Goal: Task Accomplishment & Management: Manage account settings

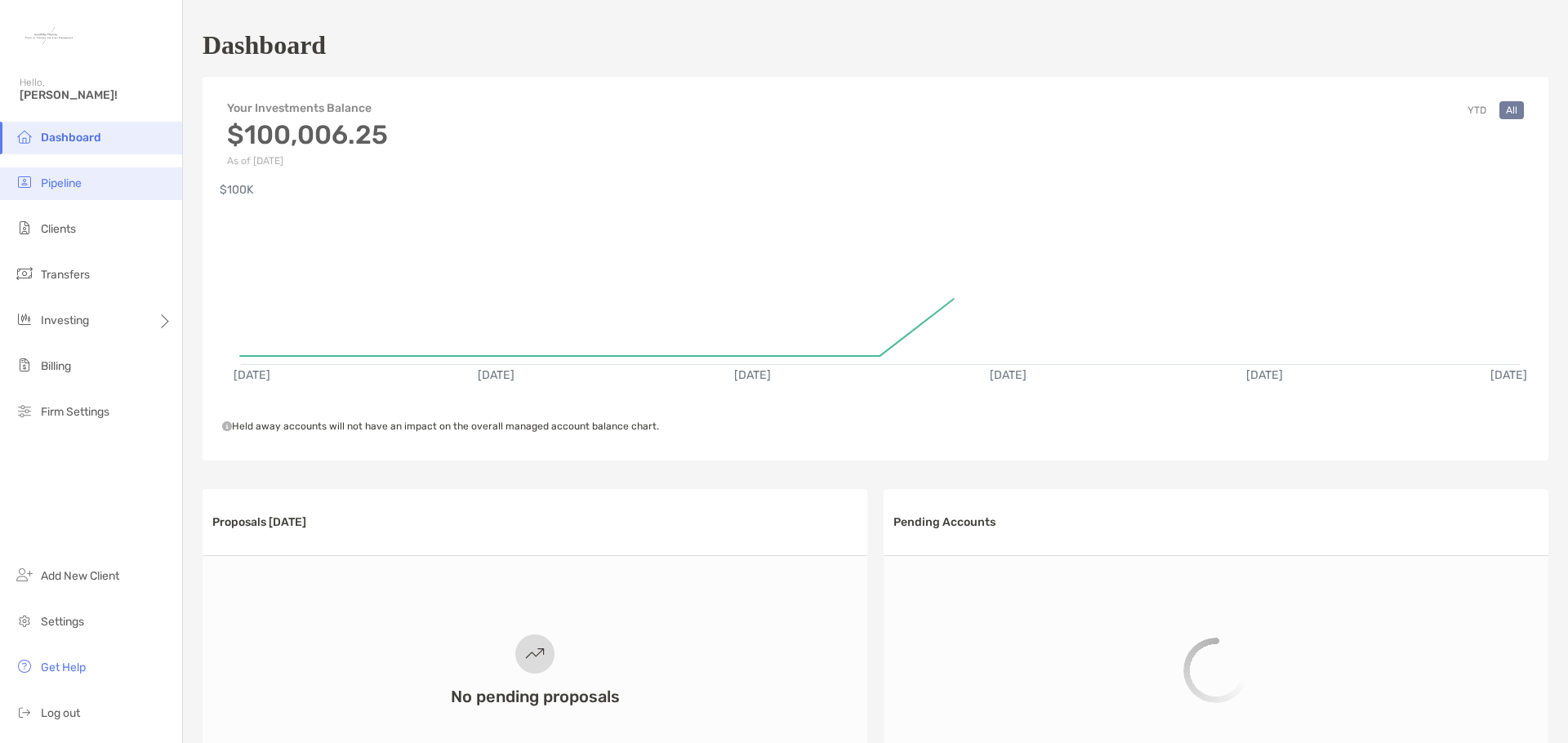
click at [84, 190] on li "Pipeline" at bounding box center [91, 184] width 182 height 33
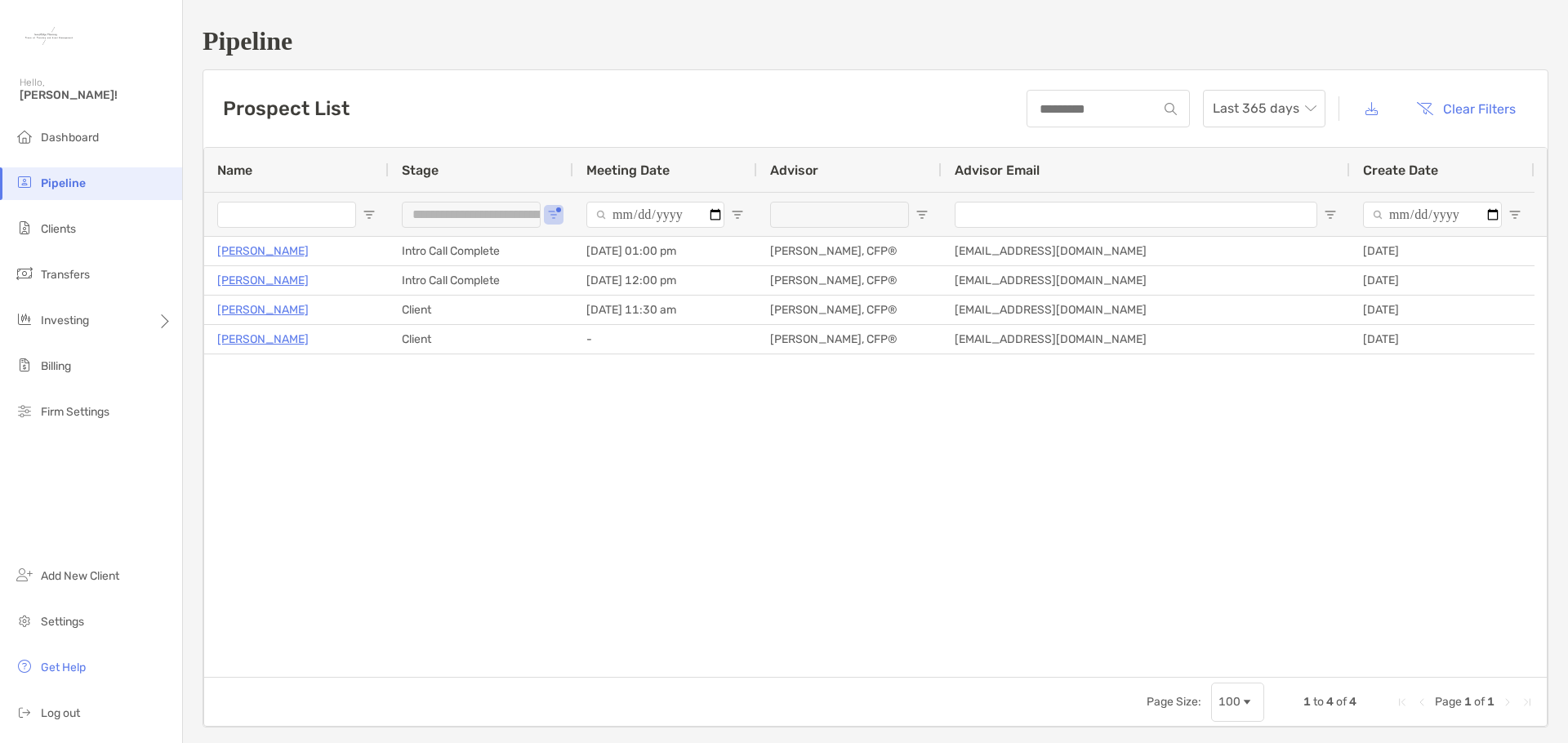
click at [546, 211] on div "**********" at bounding box center [480, 214] width 185 height 44
click at [552, 215] on span "Open Filter Menu" at bounding box center [554, 215] width 14 height 14
click at [540, 123] on div "Prospect List Last 365 days Clear Filters" at bounding box center [874, 108] width 1344 height 76
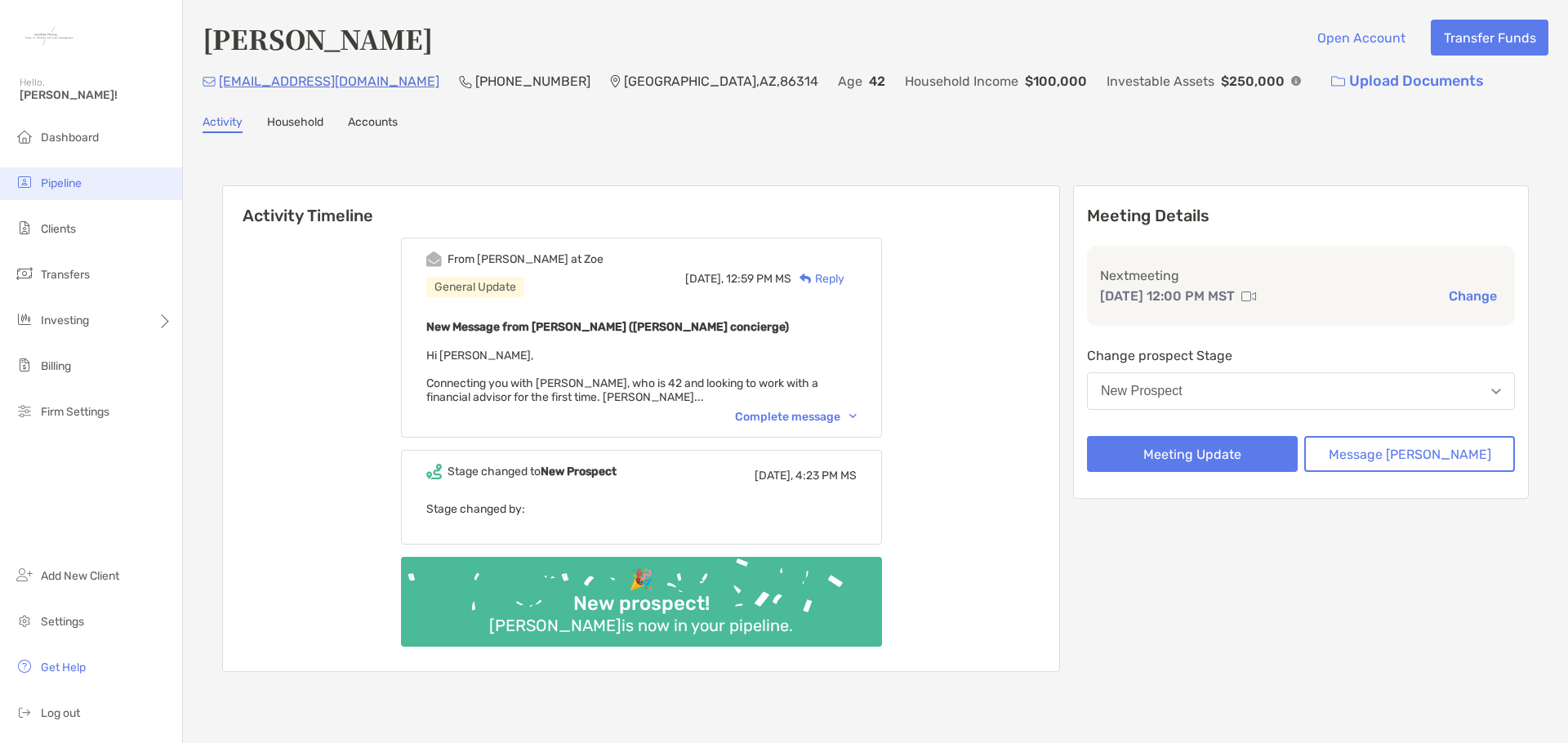
click at [87, 189] on li "Pipeline" at bounding box center [91, 184] width 182 height 33
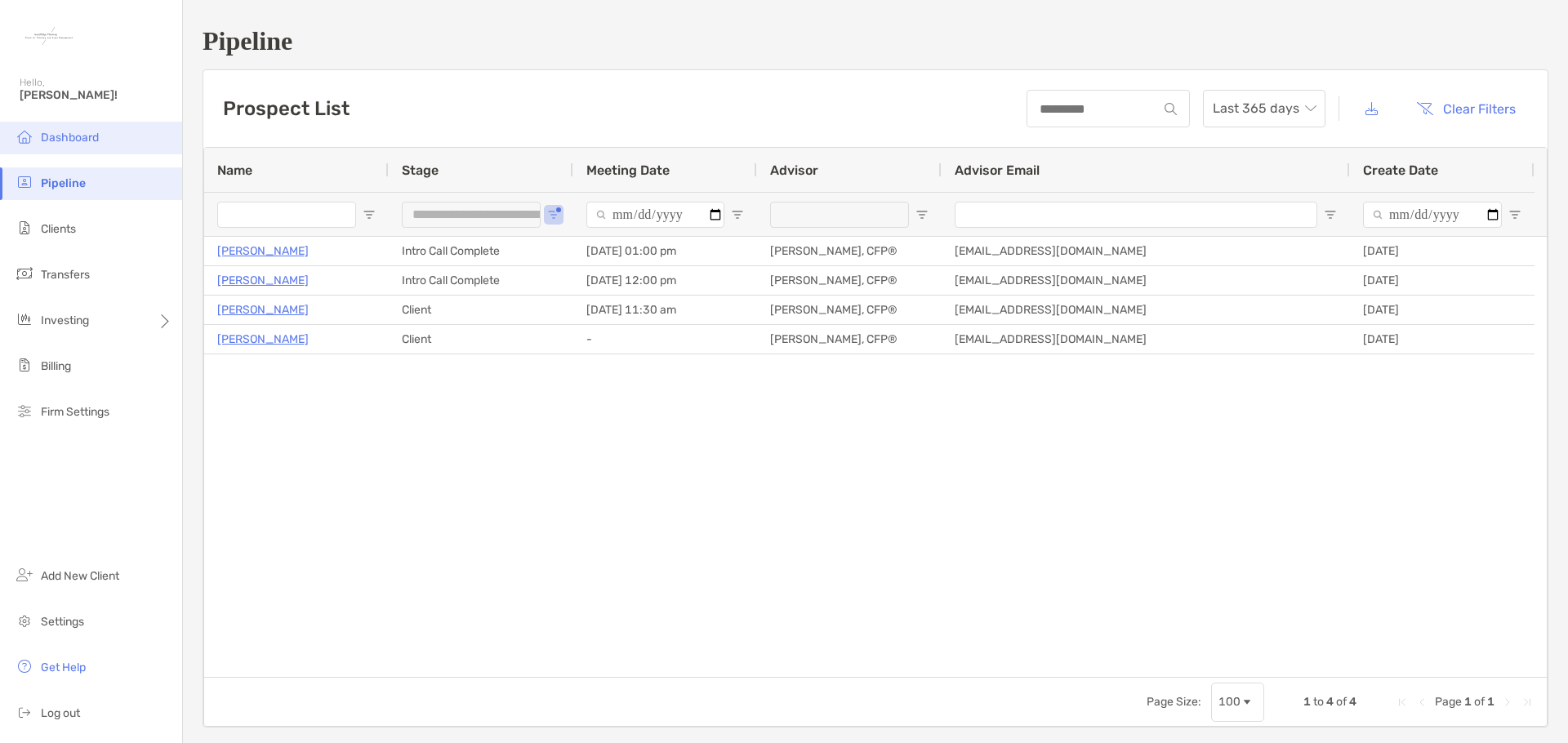
click at [99, 129] on li "Dashboard" at bounding box center [91, 138] width 182 height 33
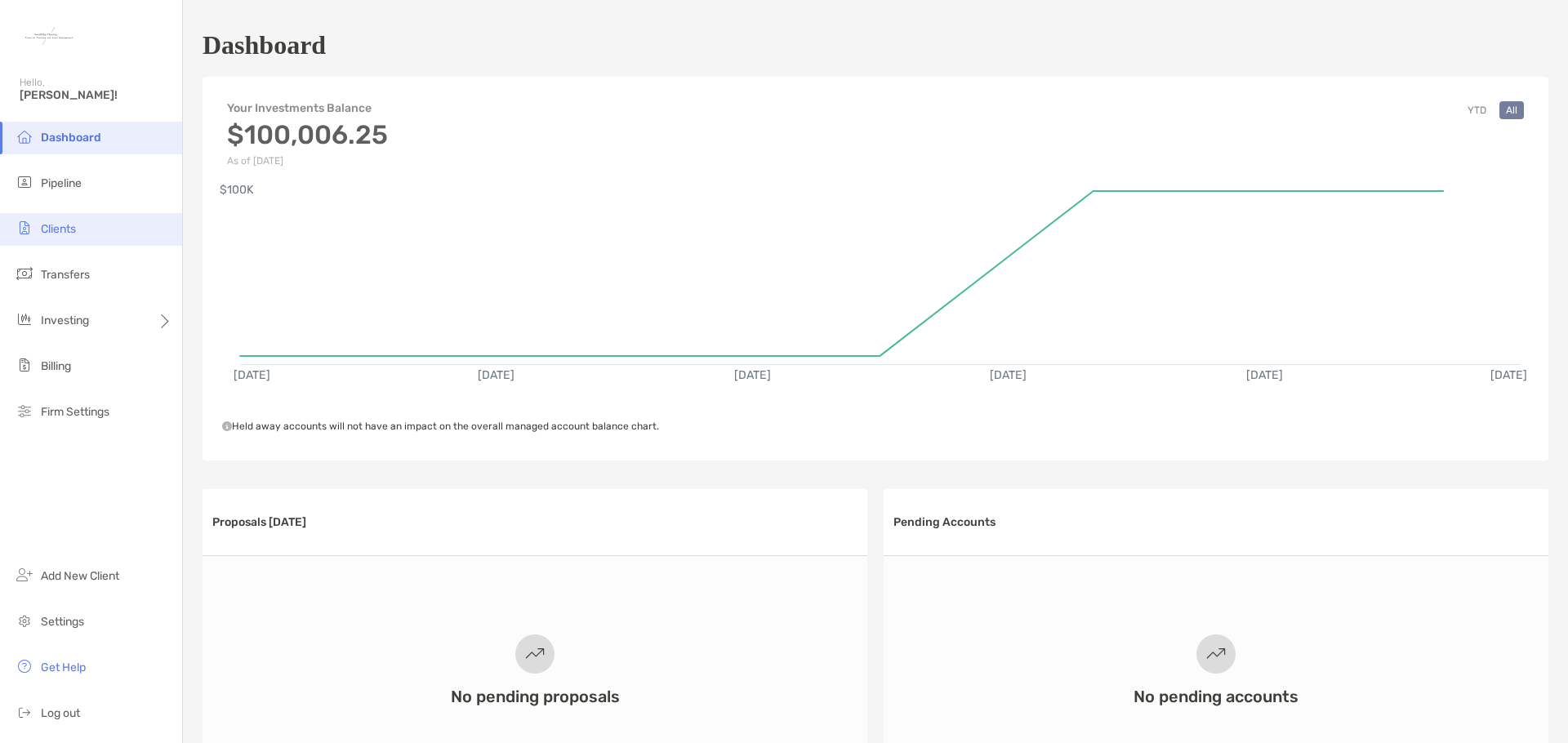
click at [71, 235] on span "Clients" at bounding box center [58, 229] width 35 height 14
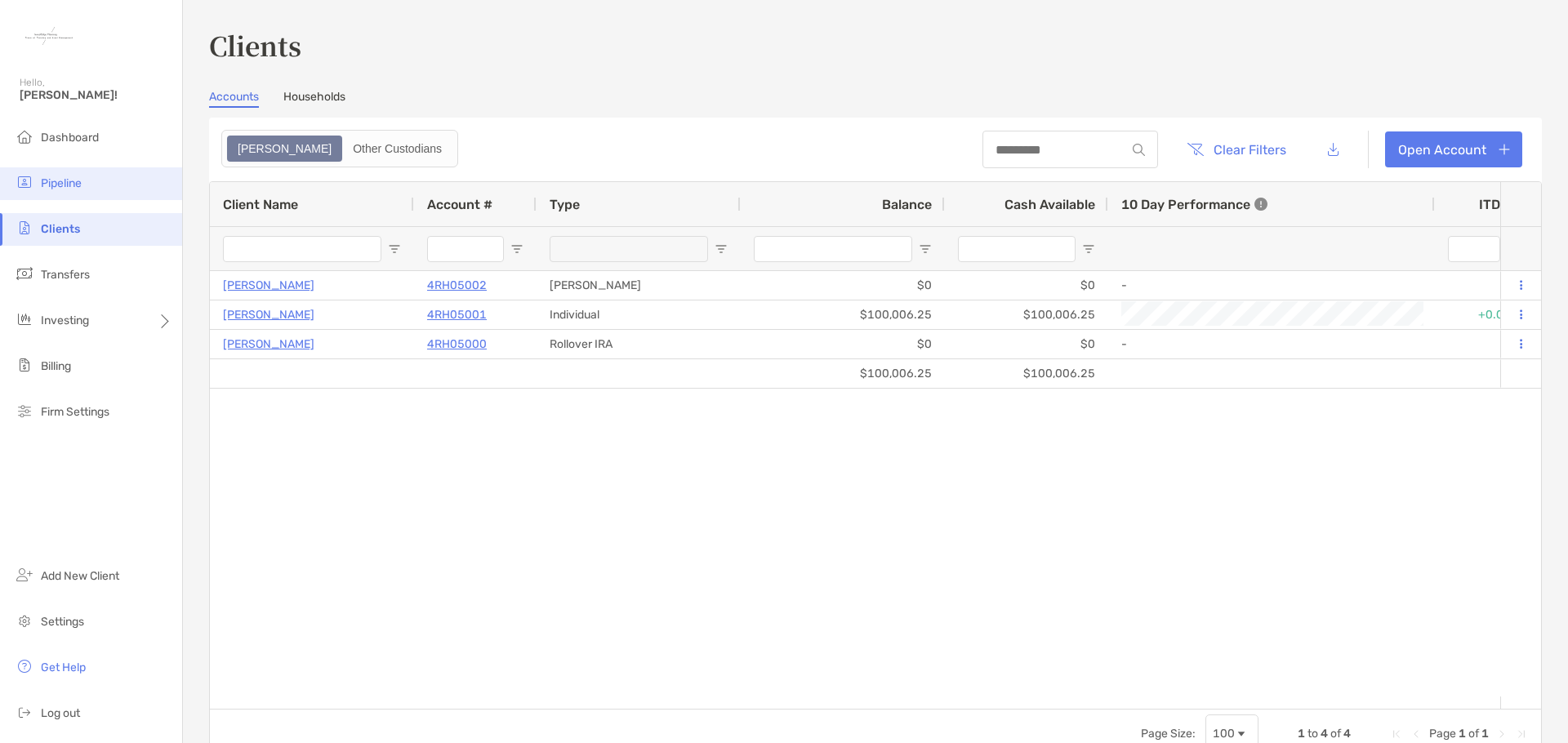
click at [59, 185] on span "Pipeline" at bounding box center [61, 184] width 41 height 14
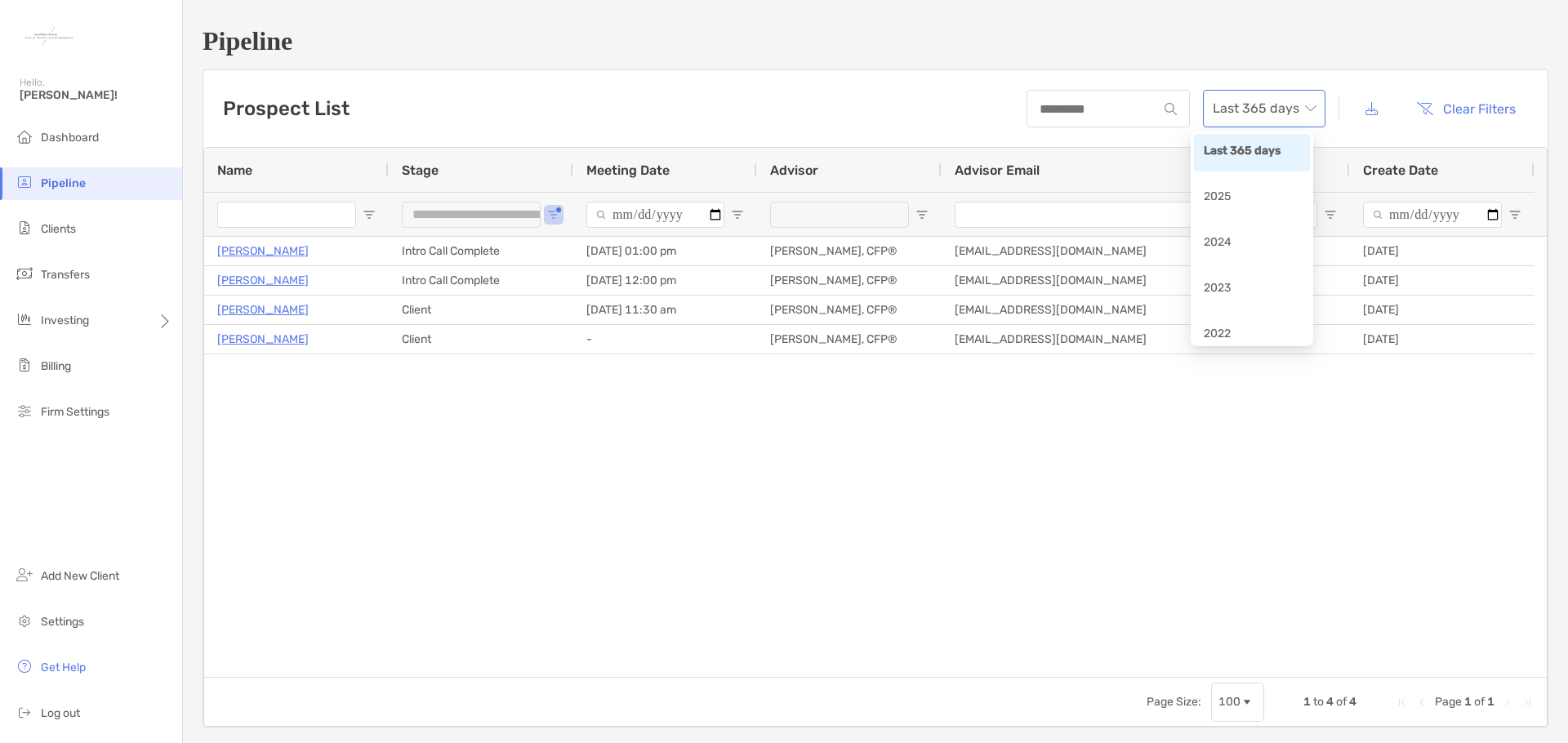
click at [1304, 106] on div "Last 365 days" at bounding box center [1264, 108] width 123 height 38
click at [999, 17] on div "**********" at bounding box center [874, 377] width 1384 height 754
click at [1471, 106] on button "Clear Filters" at bounding box center [1466, 108] width 124 height 36
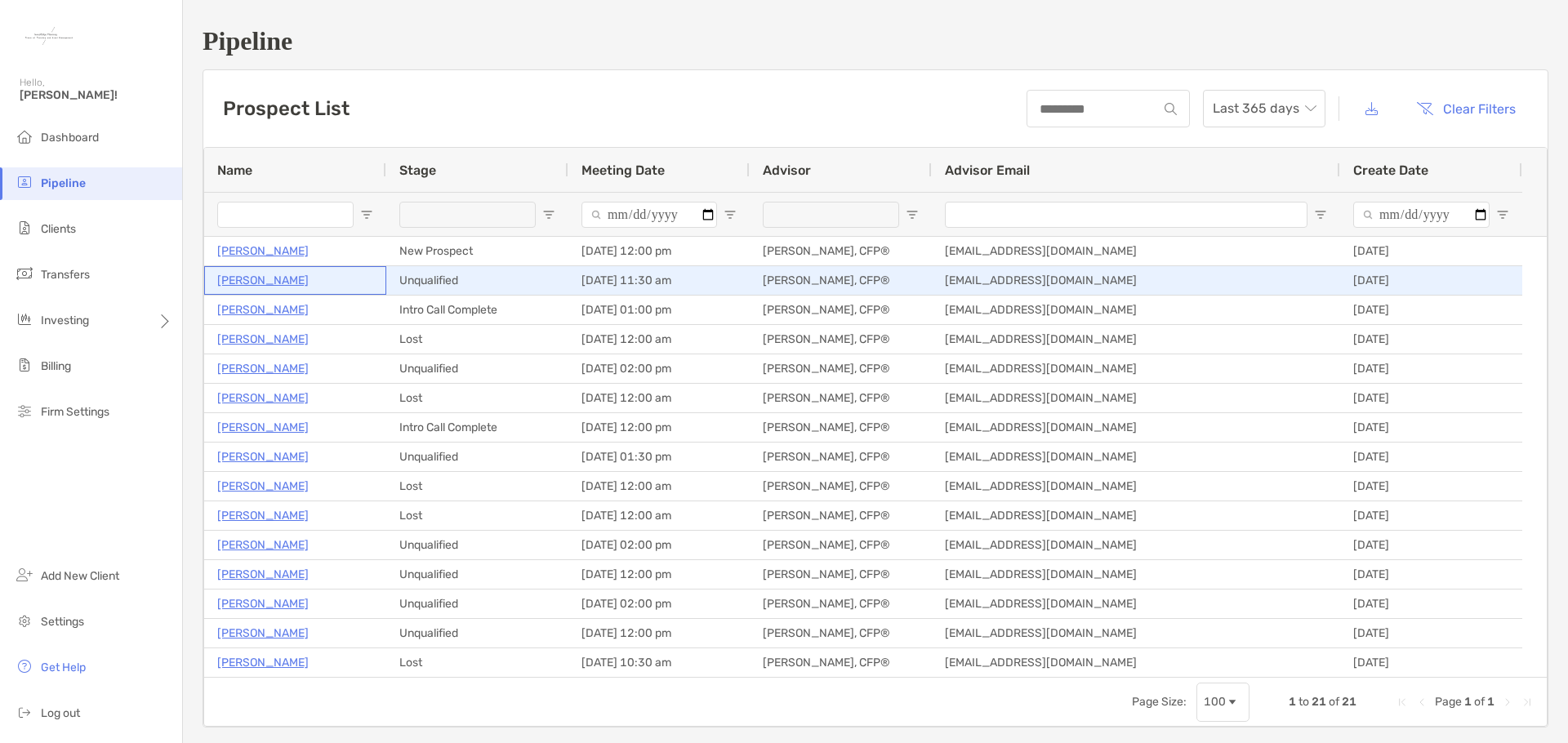
click at [269, 282] on p "Danielle Mendoza" at bounding box center [263, 280] width 92 height 20
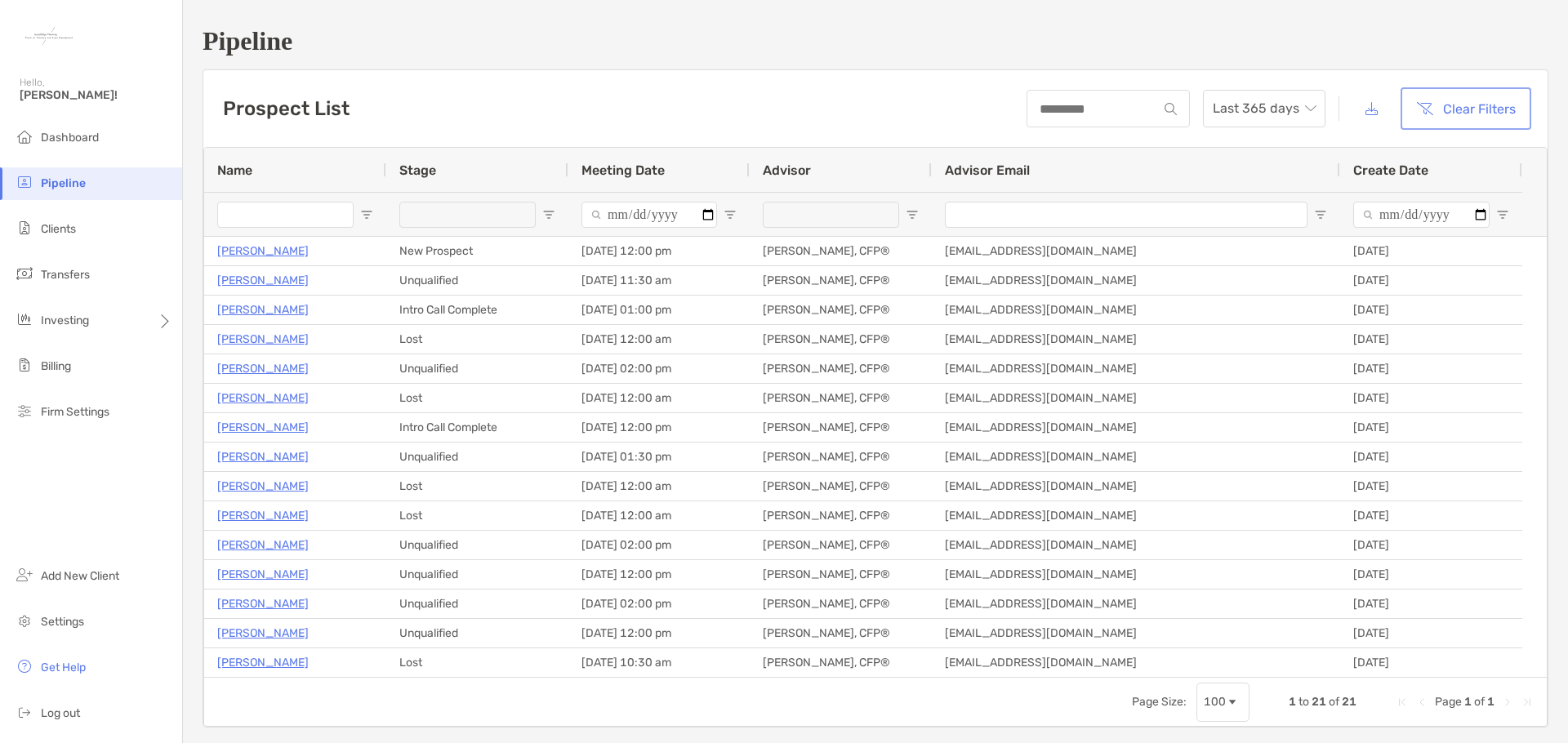
click at [1437, 110] on button "Clear Filters" at bounding box center [1466, 108] width 124 height 36
click at [1078, 113] on input at bounding box center [1093, 109] width 129 height 14
click at [74, 137] on span "Dashboard" at bounding box center [70, 137] width 58 height 14
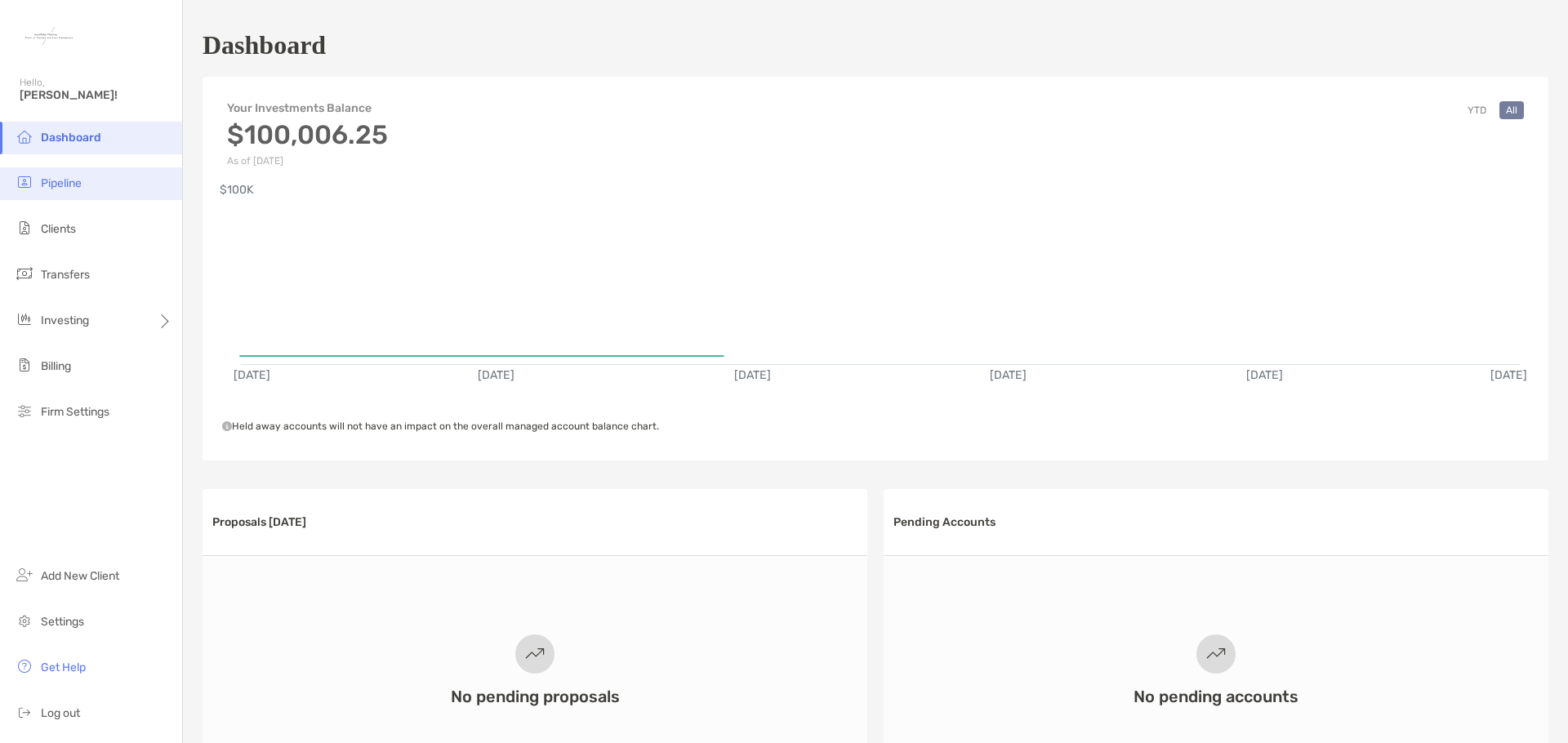
click at [71, 186] on span "Pipeline" at bounding box center [61, 184] width 41 height 14
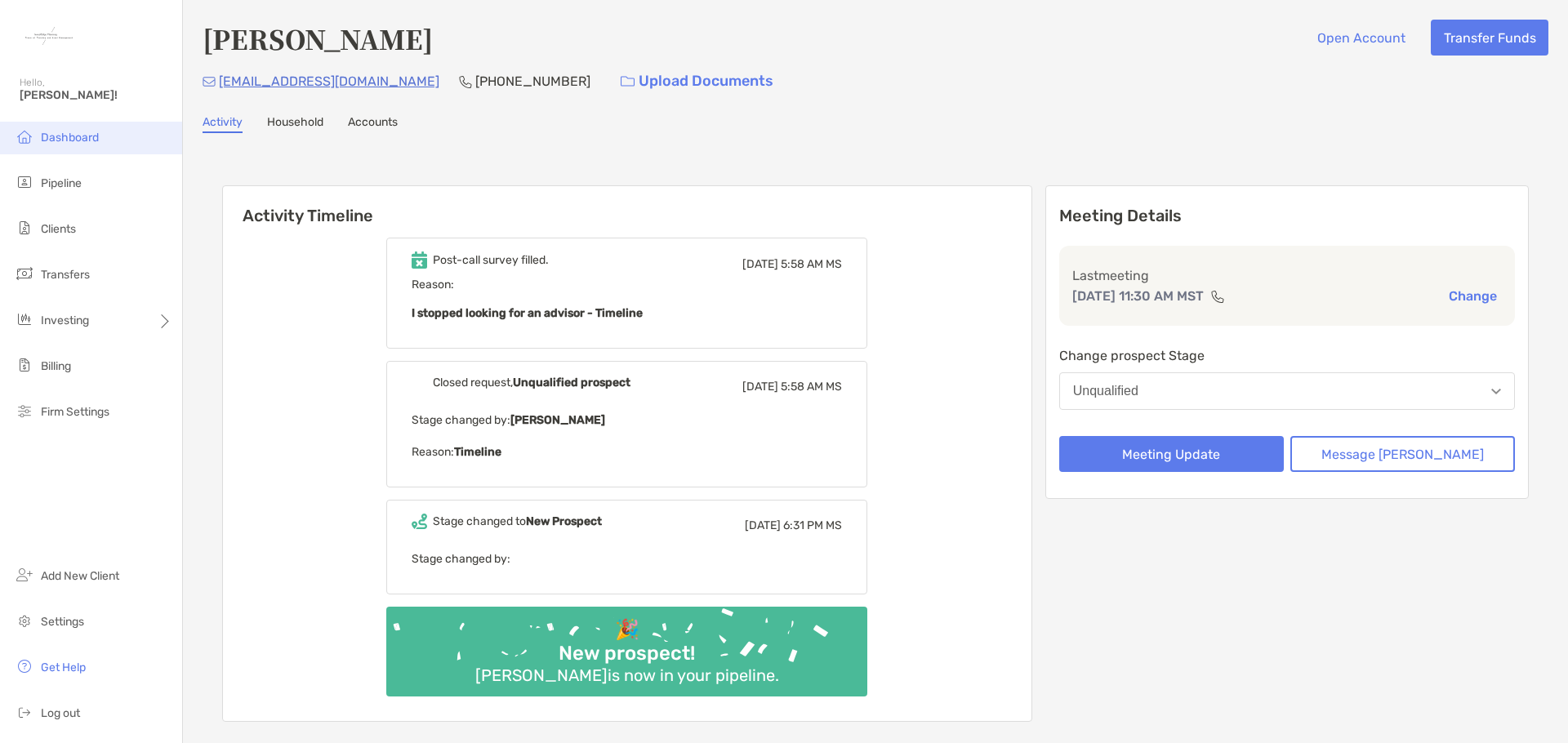
click at [67, 141] on span "Dashboard" at bounding box center [70, 137] width 58 height 14
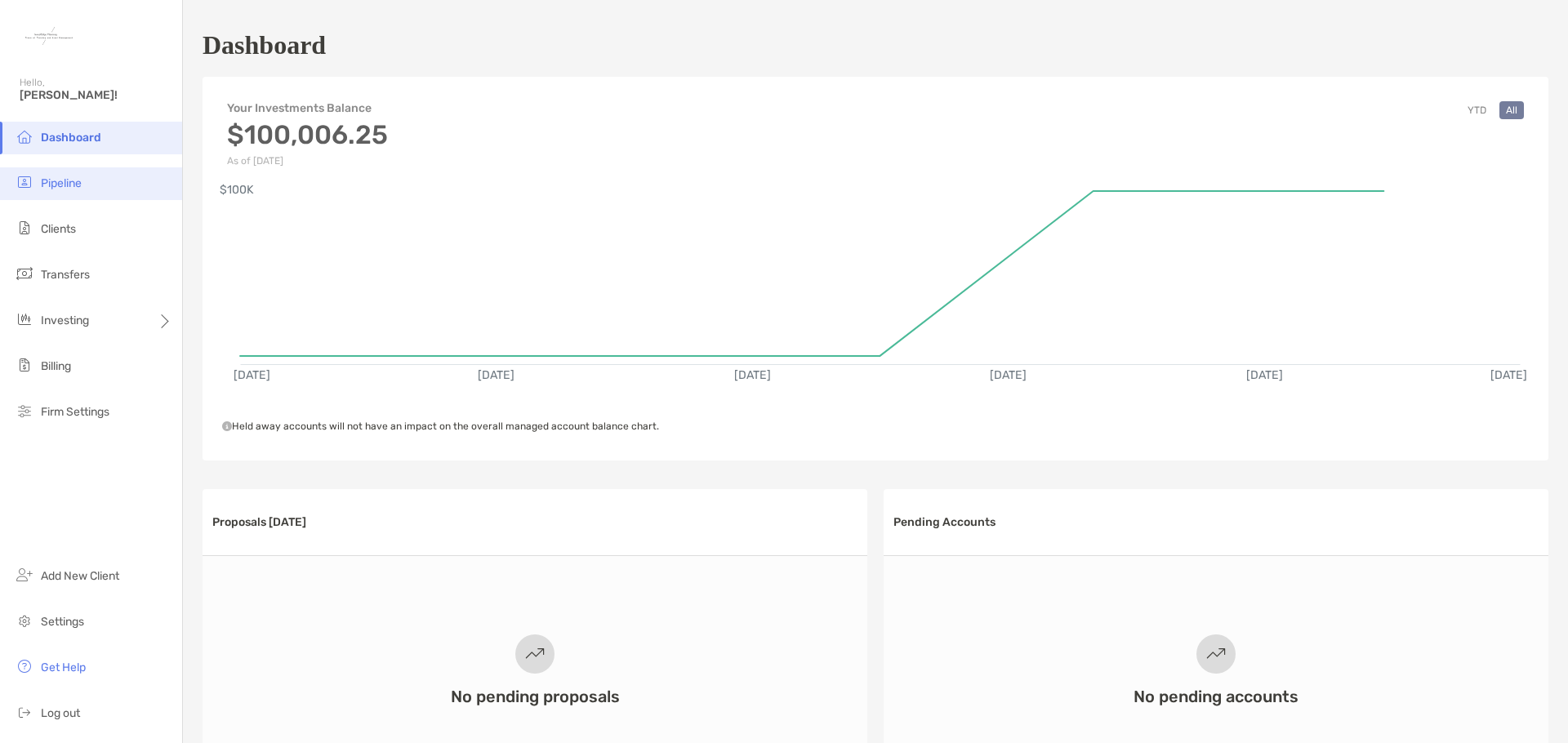
click at [79, 185] on span "Pipeline" at bounding box center [61, 184] width 41 height 14
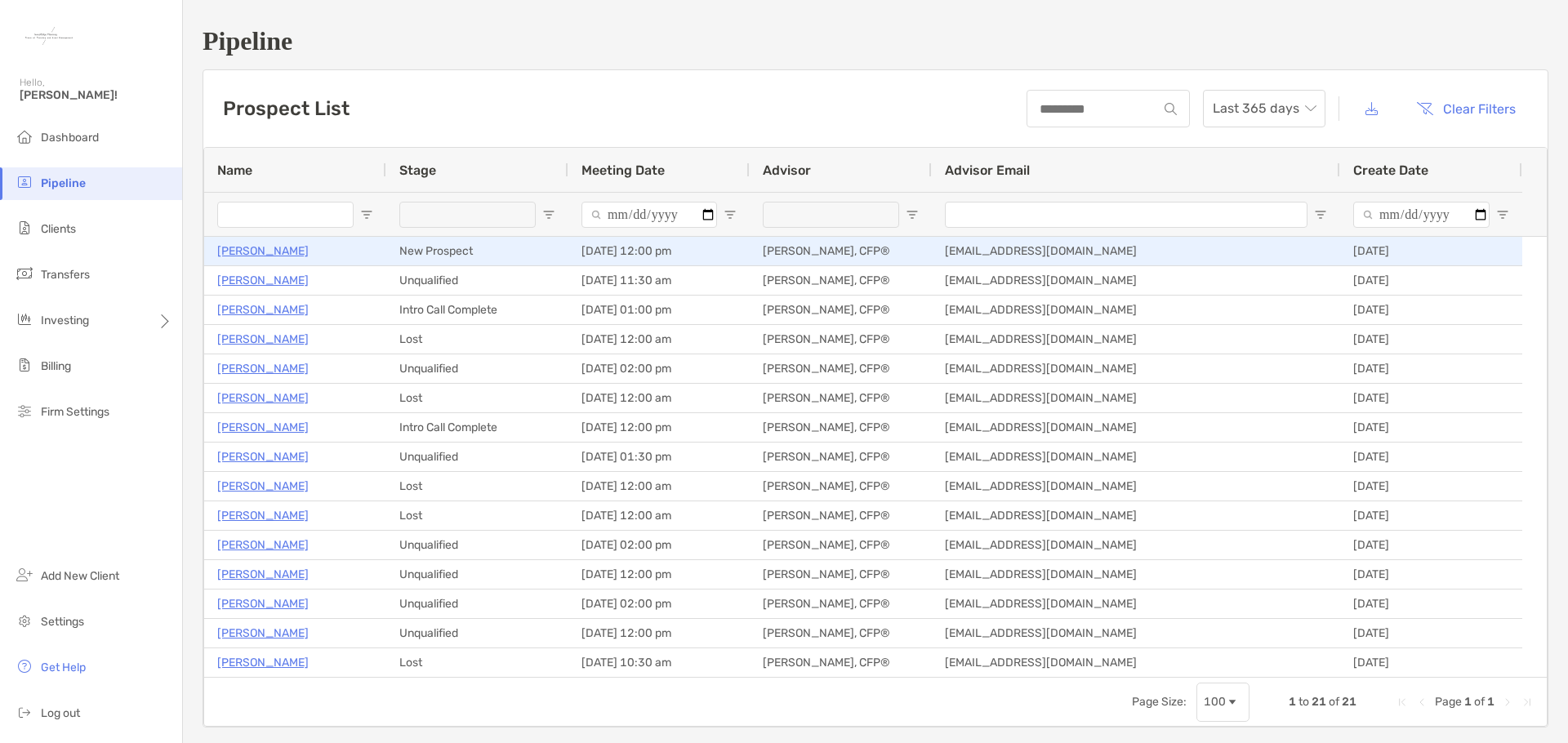
click at [248, 249] on p "[PERSON_NAME]" at bounding box center [263, 250] width 92 height 20
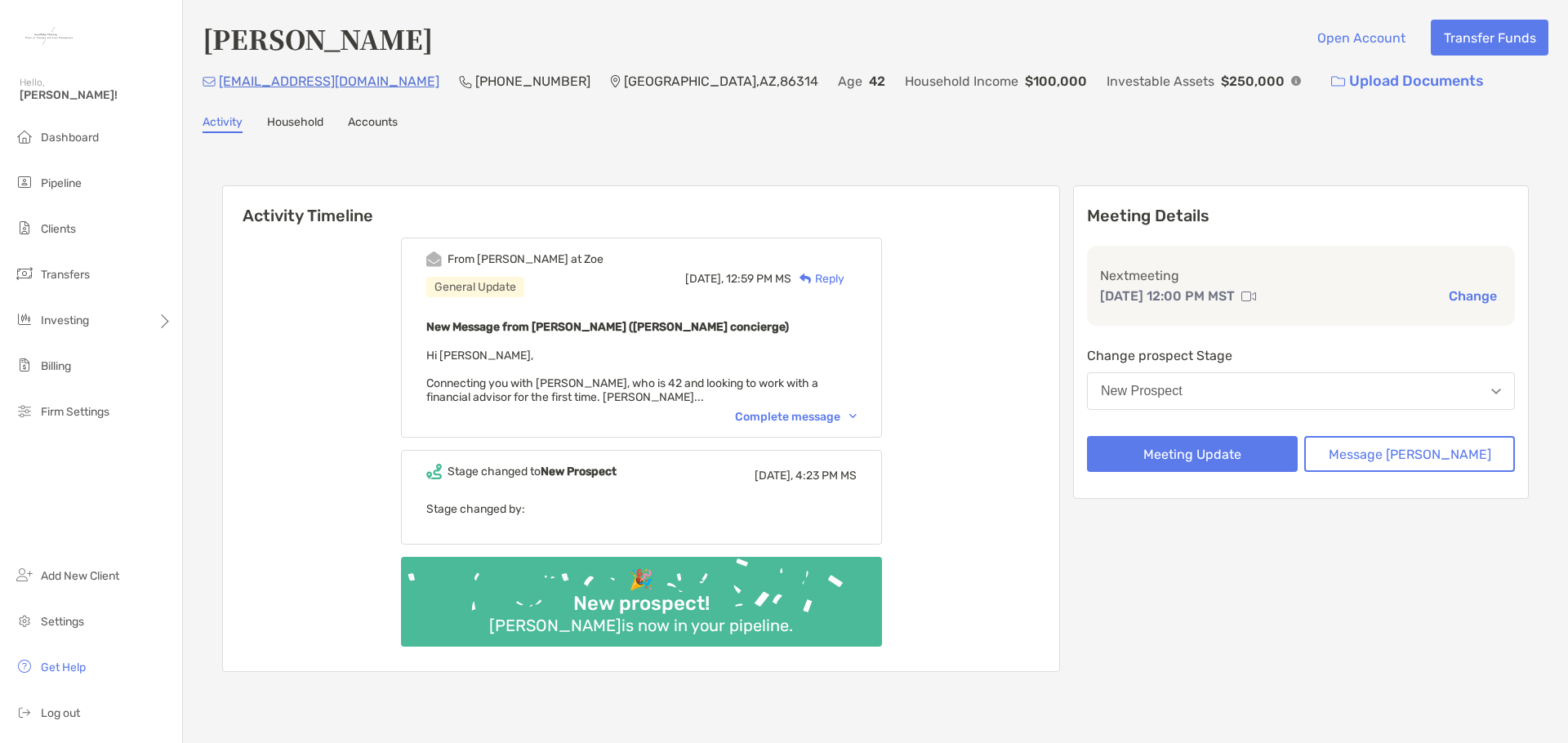
click at [830, 414] on div "Complete message" at bounding box center [796, 416] width 122 height 14
